Goal: Task Accomplishment & Management: Use online tool/utility

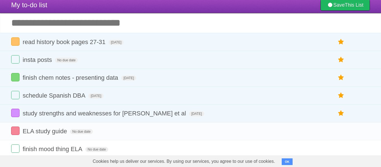
scroll to position [14, 0]
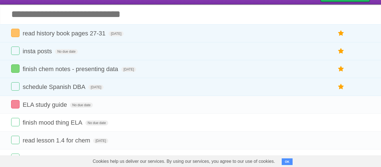
scroll to position [22, 0]
